Goal: Share content

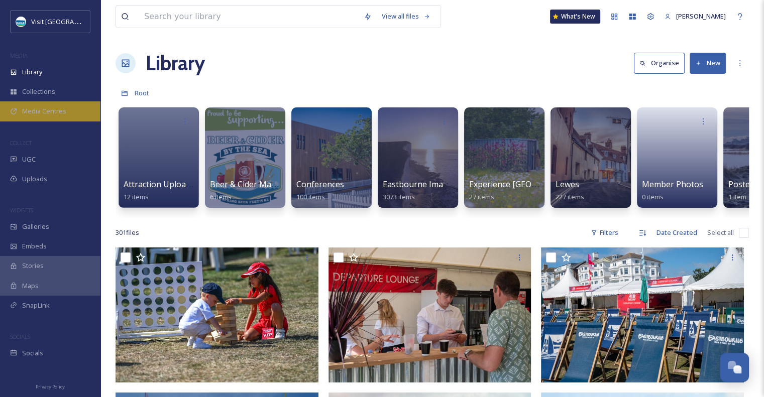
click at [40, 109] on span "Media Centres" at bounding box center [44, 111] width 44 height 10
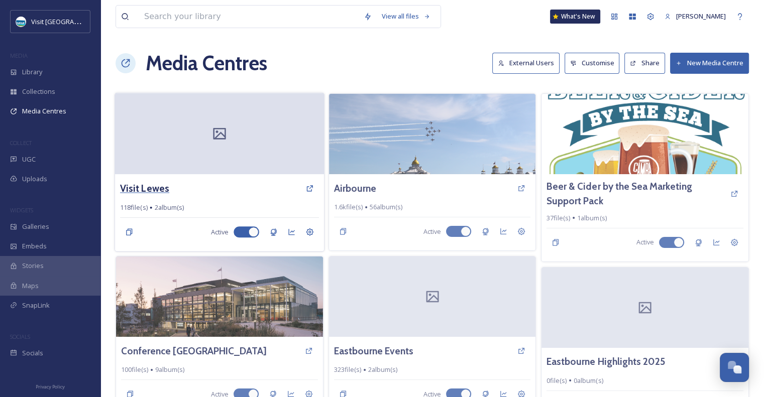
click at [157, 191] on h3 "Visit Lewes" at bounding box center [144, 188] width 49 height 15
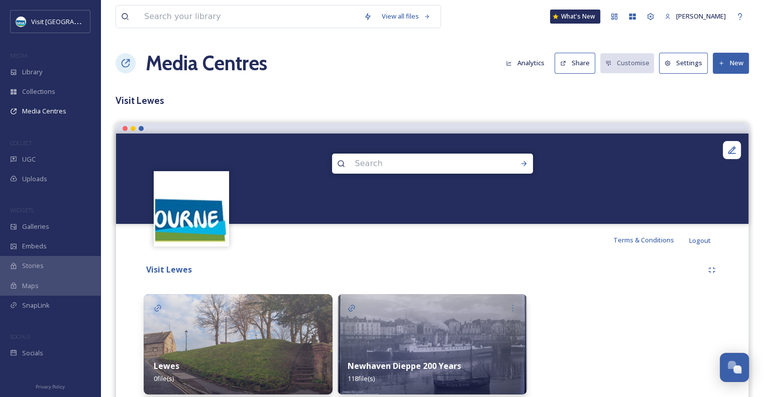
click at [422, 357] on div "Newhaven Dieppe 200 Years 118 file(s)" at bounding box center [431, 372] width 189 height 45
click at [509, 307] on icon at bounding box center [513, 308] width 8 height 8
click at [500, 348] on div "Share" at bounding box center [496, 350] width 49 height 20
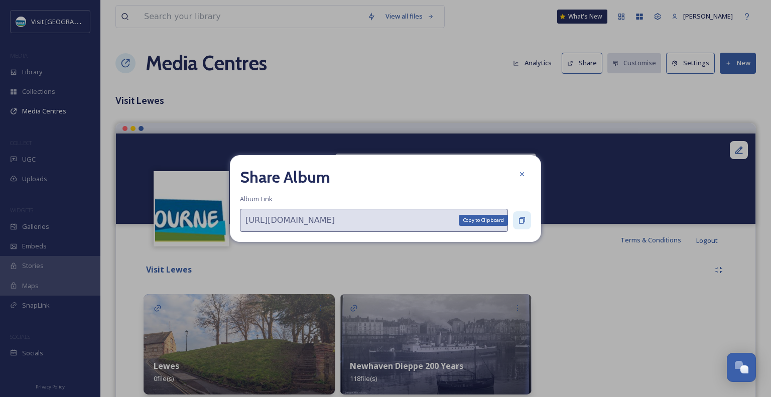
click at [521, 222] on icon at bounding box center [522, 220] width 8 height 8
